Goal: Transaction & Acquisition: Purchase product/service

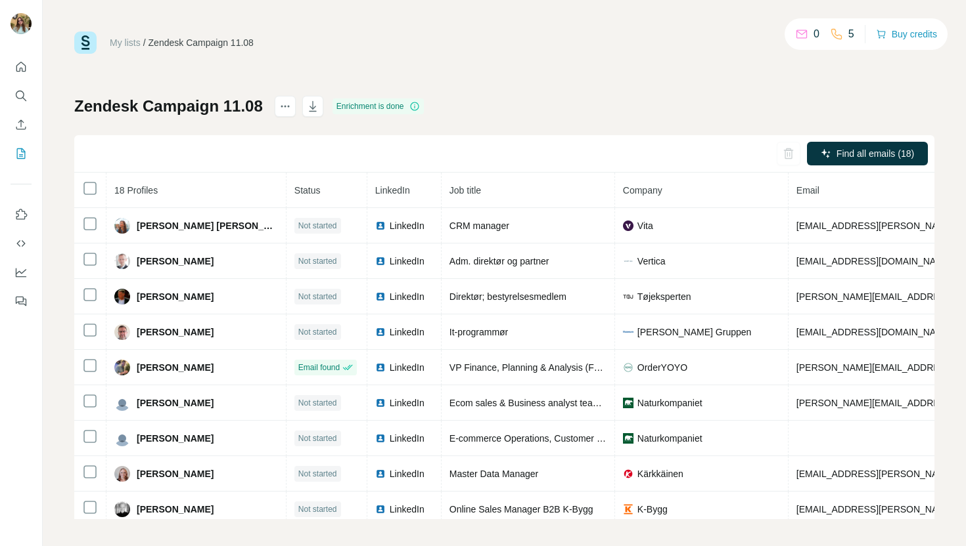
click at [806, 34] on div "0" at bounding box center [807, 34] width 24 height 16
click at [796, 37] on icon at bounding box center [801, 34] width 11 height 9
click at [905, 32] on button "Buy credits" at bounding box center [906, 34] width 61 height 18
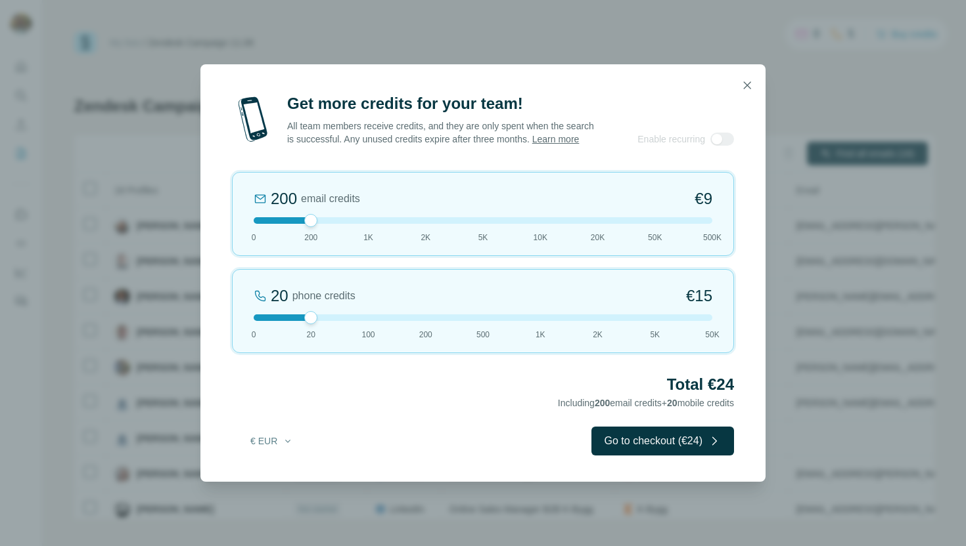
drag, startPoint x: 311, startPoint y: 226, endPoint x: 336, endPoint y: 231, distance: 25.4
click at [336, 231] on div "200 email credits €9 0 200 1K 2K 5K 10K 20K 50K 500K" at bounding box center [483, 214] width 502 height 84
drag, startPoint x: 314, startPoint y: 228, endPoint x: 362, endPoint y: 229, distance: 48.0
click at [362, 227] on div at bounding box center [368, 220] width 13 height 13
drag, startPoint x: 311, startPoint y: 327, endPoint x: 220, endPoint y: 331, distance: 90.7
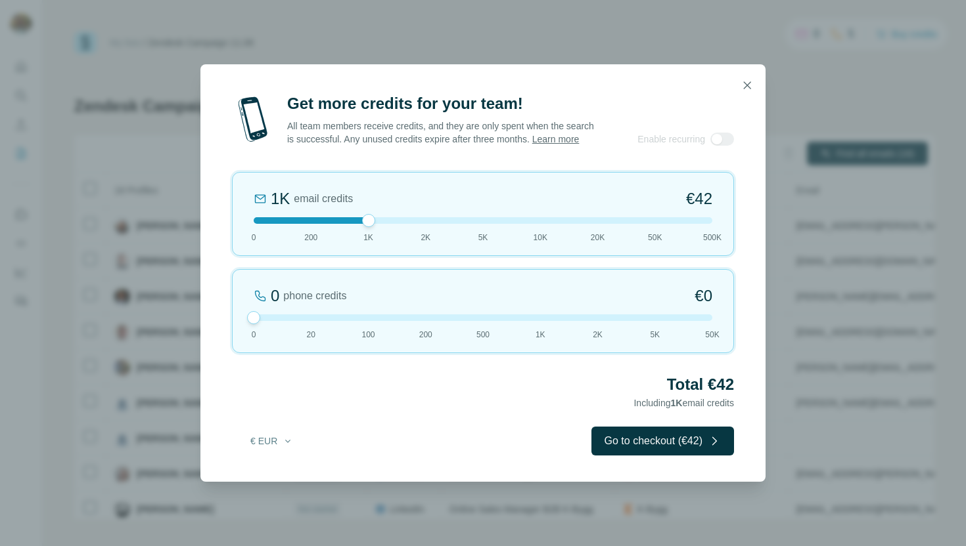
click at [220, 331] on div "Get more credits for your team! All team members receive credits, and they are …" at bounding box center [482, 287] width 565 height 389
drag, startPoint x: 369, startPoint y: 229, endPoint x: 317, endPoint y: 229, distance: 51.9
click at [317, 224] on div at bounding box center [483, 220] width 458 height 7
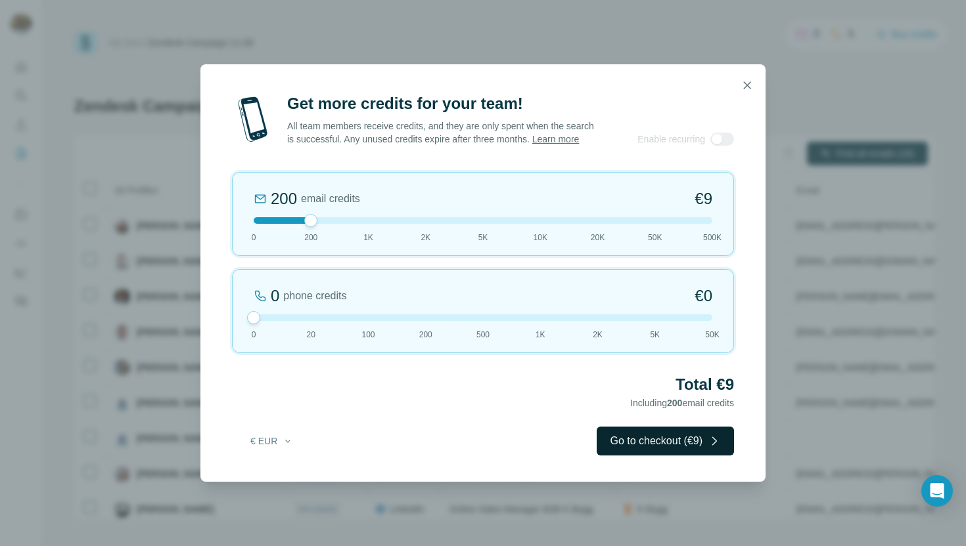
click at [672, 451] on button "Go to checkout (€9)" at bounding box center [664, 441] width 137 height 29
